Goal: Task Accomplishment & Management: Use online tool/utility

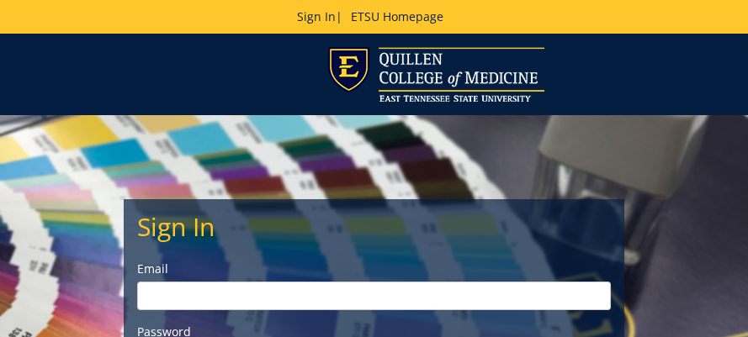
click at [272, 298] on input "email" at bounding box center [374, 296] width 474 height 29
type input "jeffress@etsu.edu"
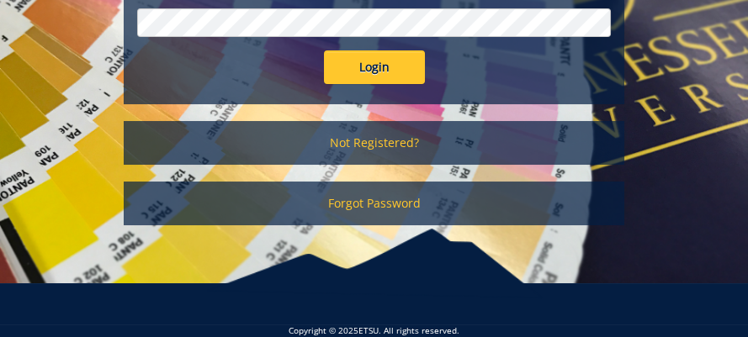
scroll to position [168, 0]
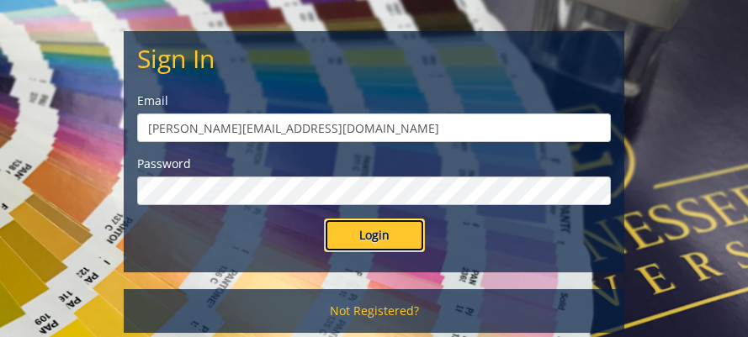
click at [380, 237] on input "Login" at bounding box center [374, 236] width 101 height 34
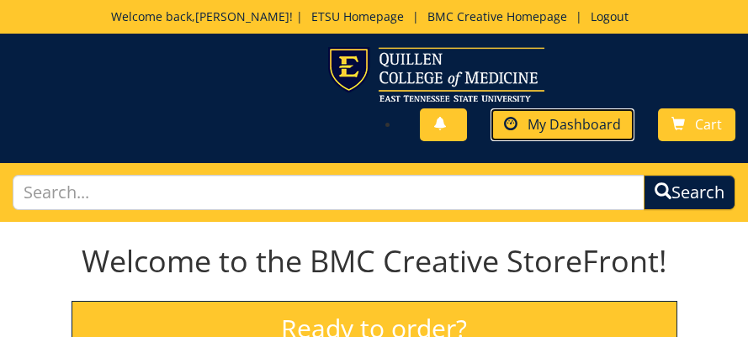
click at [577, 127] on span "My Dashboard" at bounding box center [573, 124] width 93 height 19
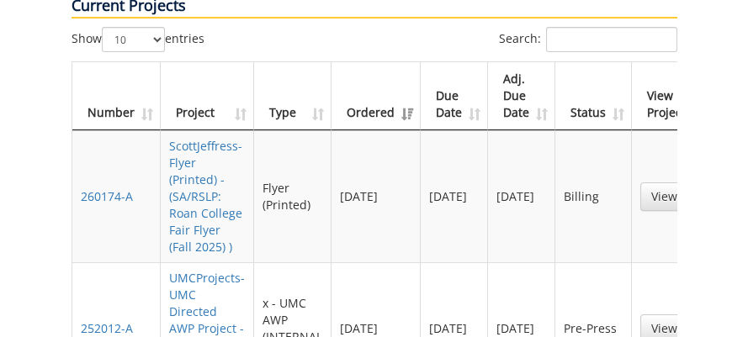
scroll to position [1009, 0]
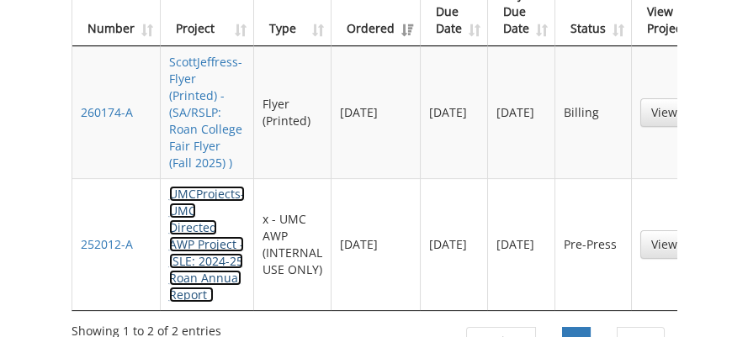
click at [211, 193] on link "UMCProjects-UMC Directed AWP Project - (SLE: 2024-25 Roan Annual Report )" at bounding box center [207, 244] width 76 height 117
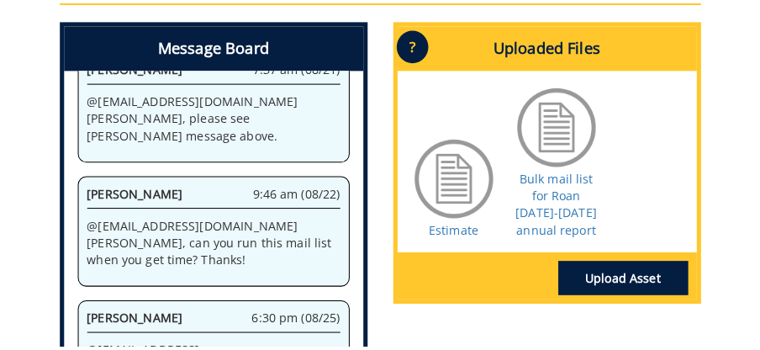
scroll to position [1177, 0]
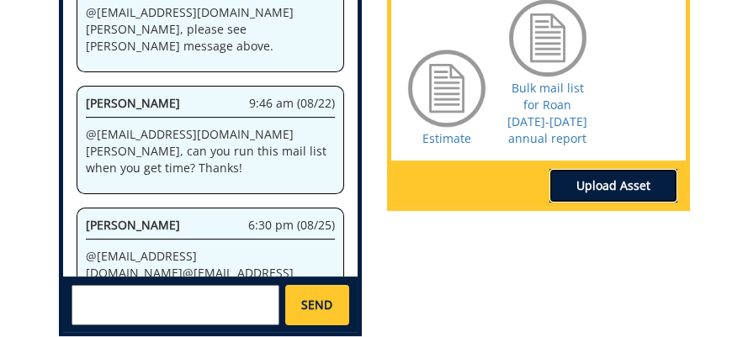
click at [594, 176] on link "Upload Asset" at bounding box center [613, 186] width 128 height 34
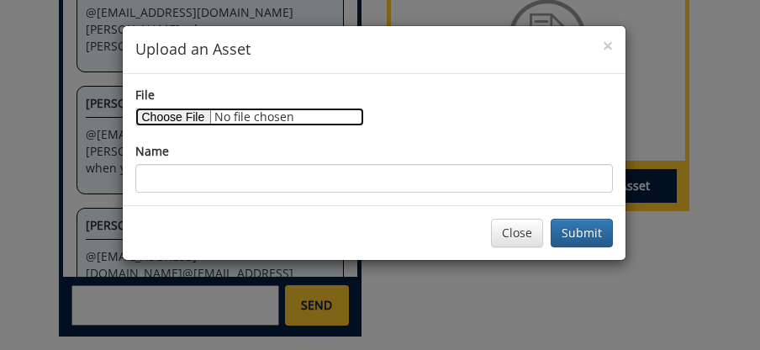
click at [198, 119] on input "File" at bounding box center [249, 117] width 229 height 19
type input "C:\fakepath\UPDATED bulk mail list for Roan Annual Report [DATE]-[DATE] ([DATE]…"
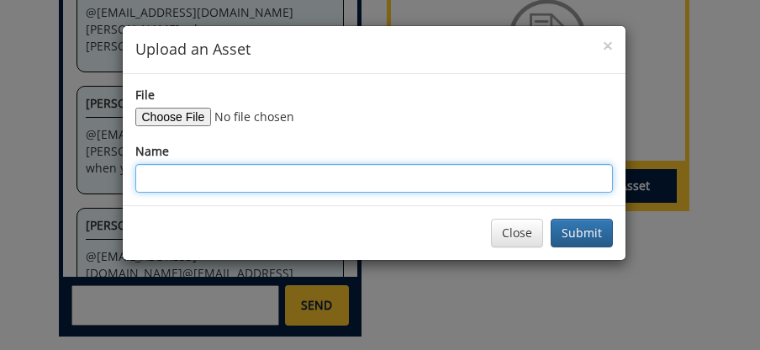
click at [374, 176] on input "Name" at bounding box center [374, 178] width 478 height 29
drag, startPoint x: 320, startPoint y: 182, endPoint x: 130, endPoint y: 179, distance: 189.3
click at [130, 179] on div "File Name UPDATED bulk mailing" at bounding box center [374, 139] width 503 height 131
paste input "list for Roan Annual Report [DATE]-[DATE] ([DATE])"
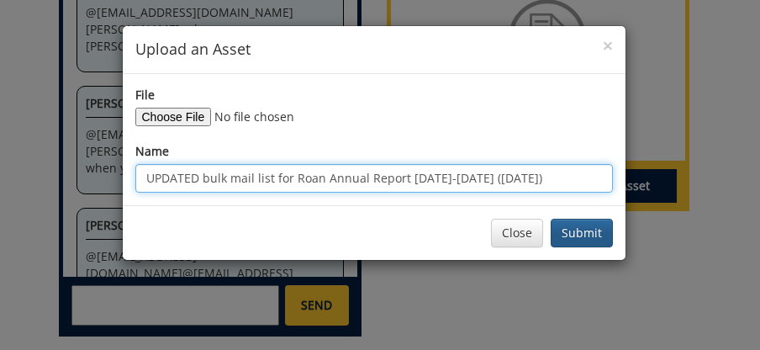
type input "UPDATED bulk mail list for Roan Annual Report [DATE]-[DATE] ([DATE])"
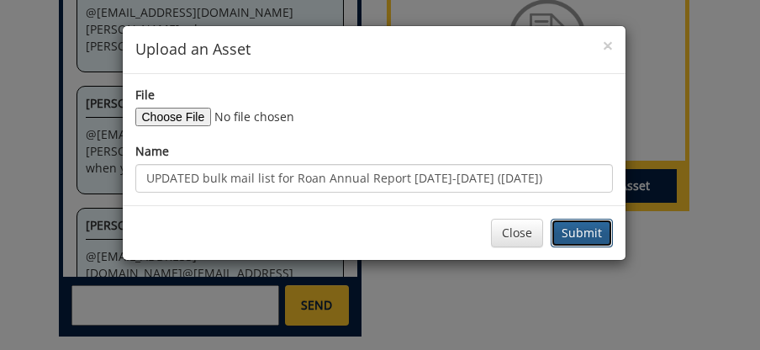
click at [581, 235] on button "Submit" at bounding box center [582, 233] width 62 height 29
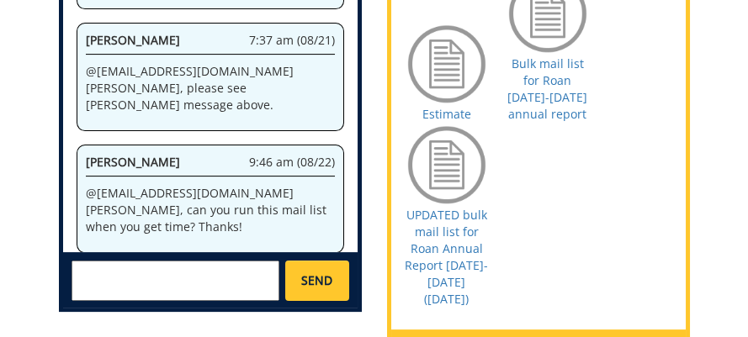
scroll to position [1516, 0]
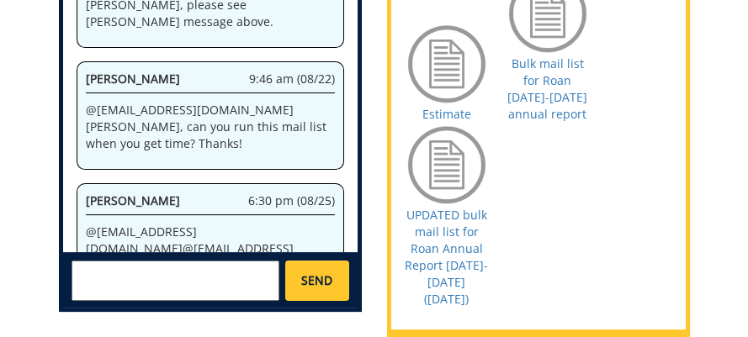
click at [132, 261] on textarea at bounding box center [175, 281] width 209 height 40
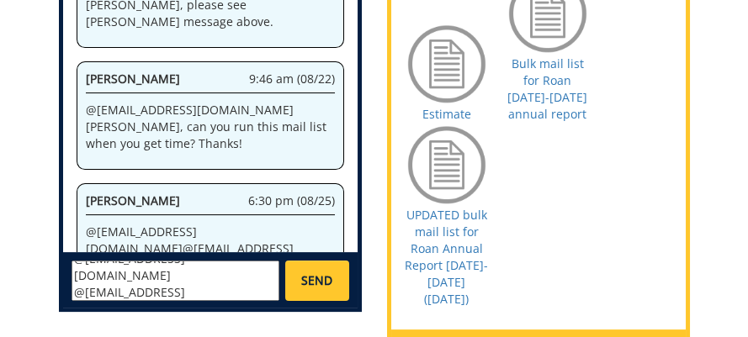
scroll to position [29, 0]
type textarea "@[EMAIL_ADDRESS][DOMAIN_NAME] @[EMAIL_ADDRESS][DOMAIN_NAME] [PERSON_NAME], upda…"
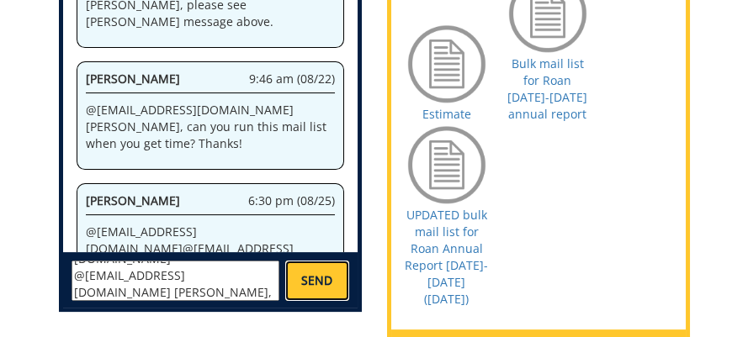
click at [303, 273] on span "SEND" at bounding box center [316, 281] width 31 height 17
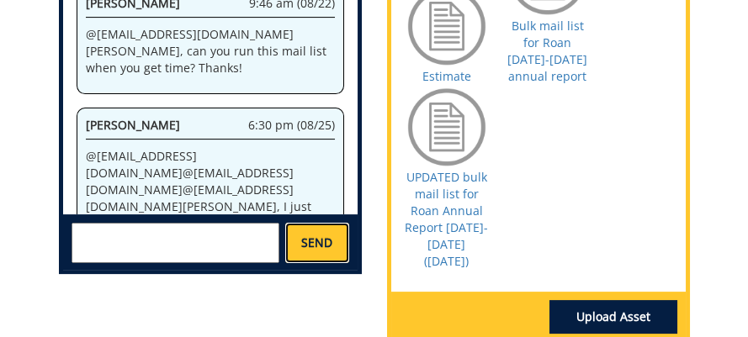
scroll to position [1470, 0]
